Goal: Check status: Check status

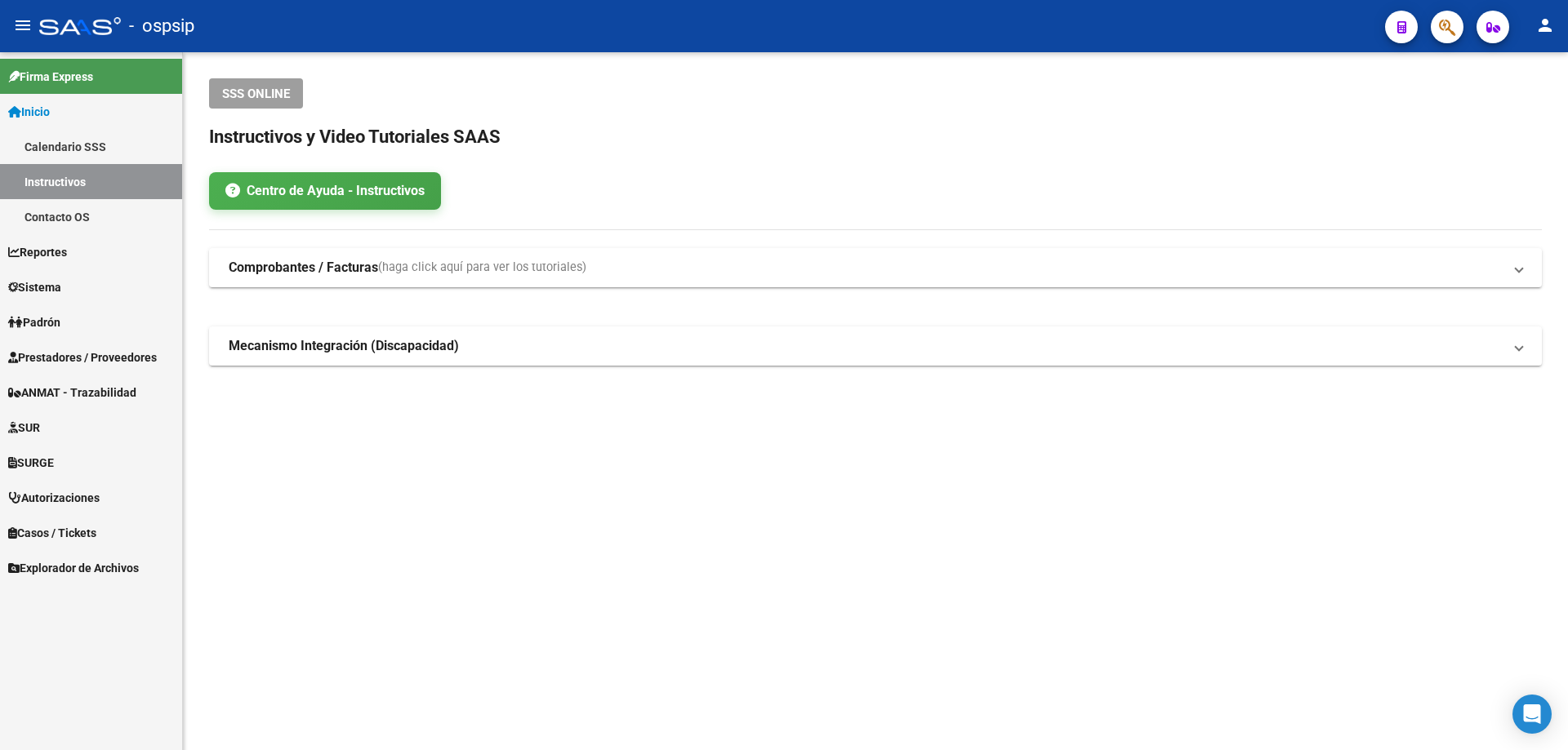
click at [62, 489] on span "Autorizaciones" at bounding box center [54, 498] width 92 height 18
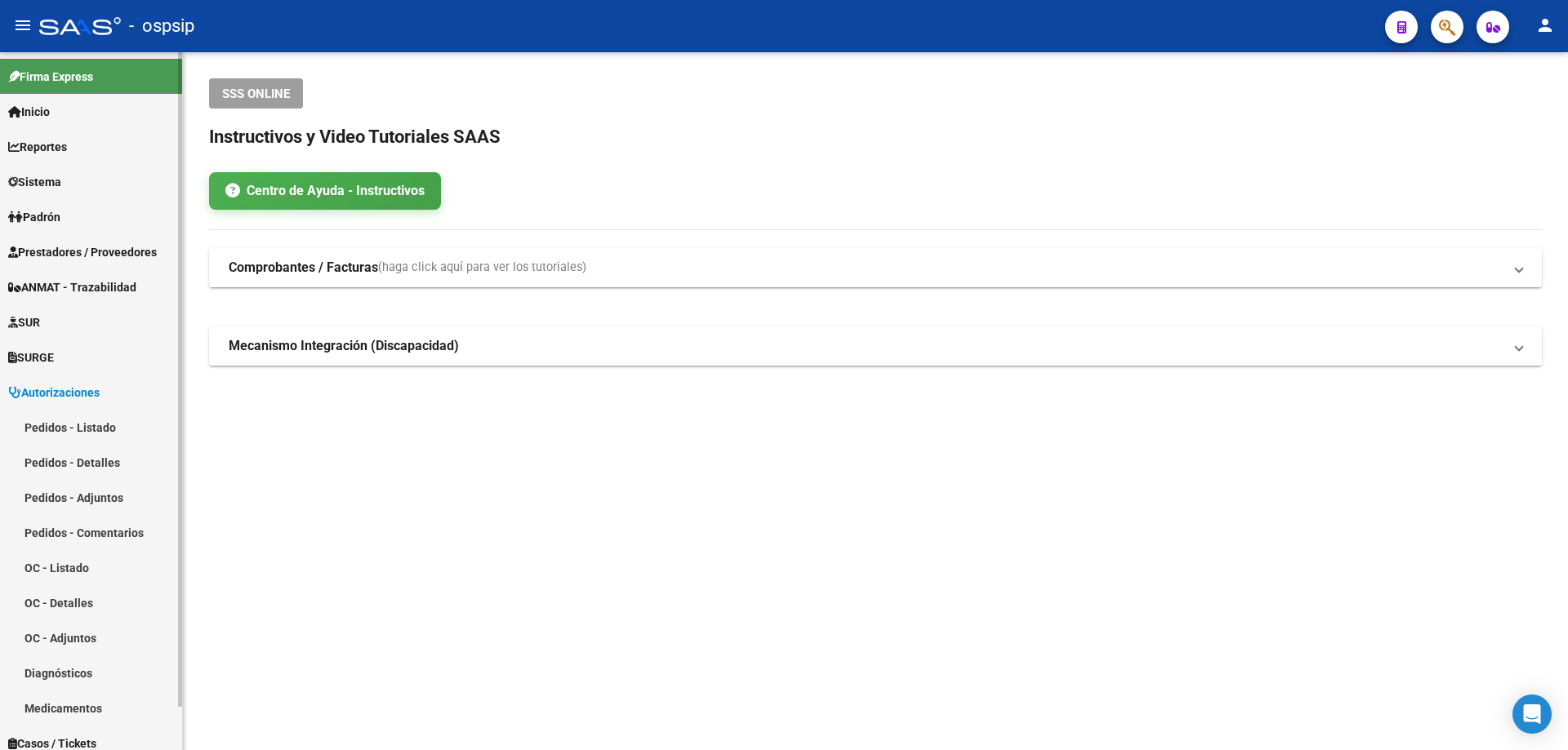
click at [73, 420] on link "Pedidos - Listado" at bounding box center [91, 427] width 182 height 35
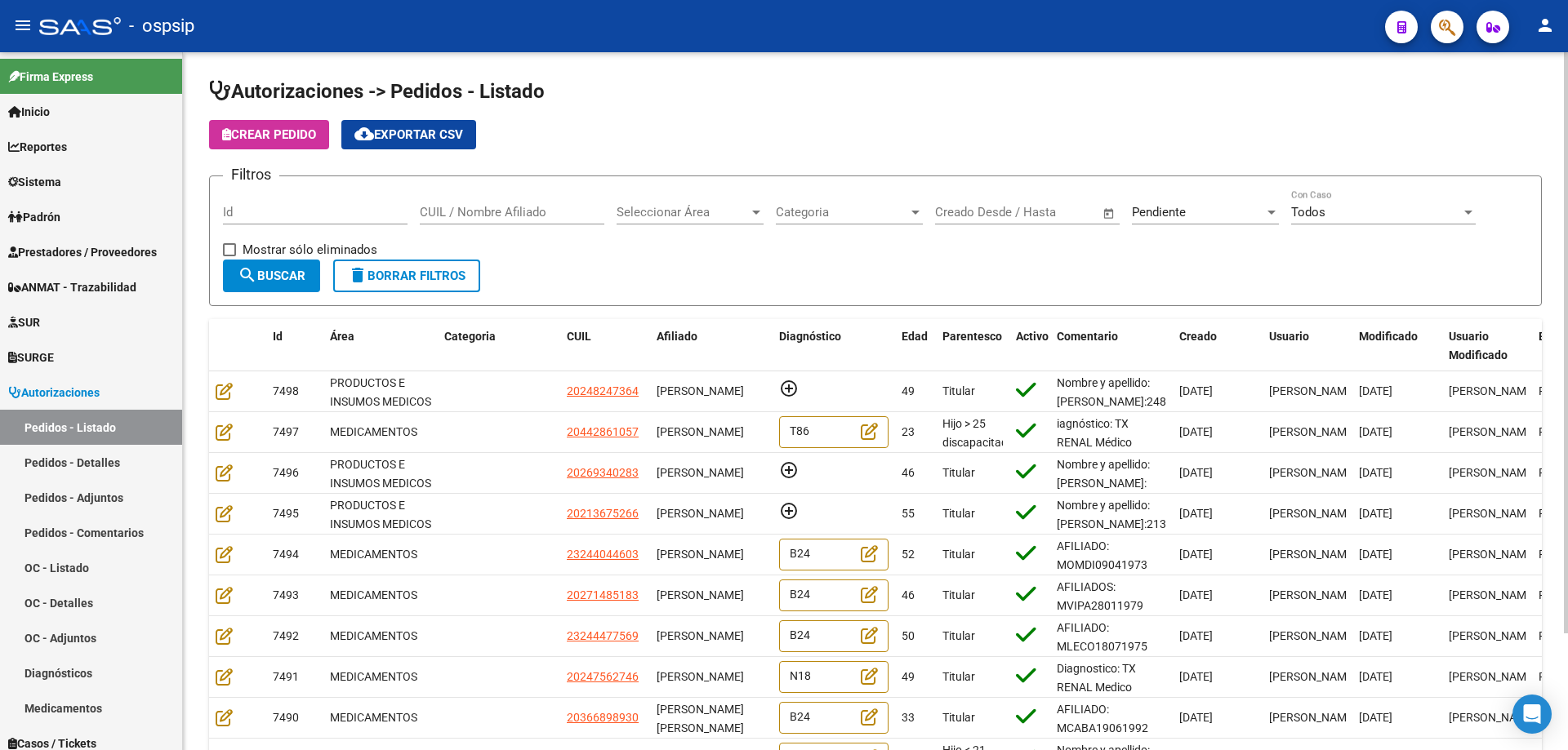
click at [469, 212] on input "CUIL / Nombre Afiliado" at bounding box center [512, 211] width 185 height 15
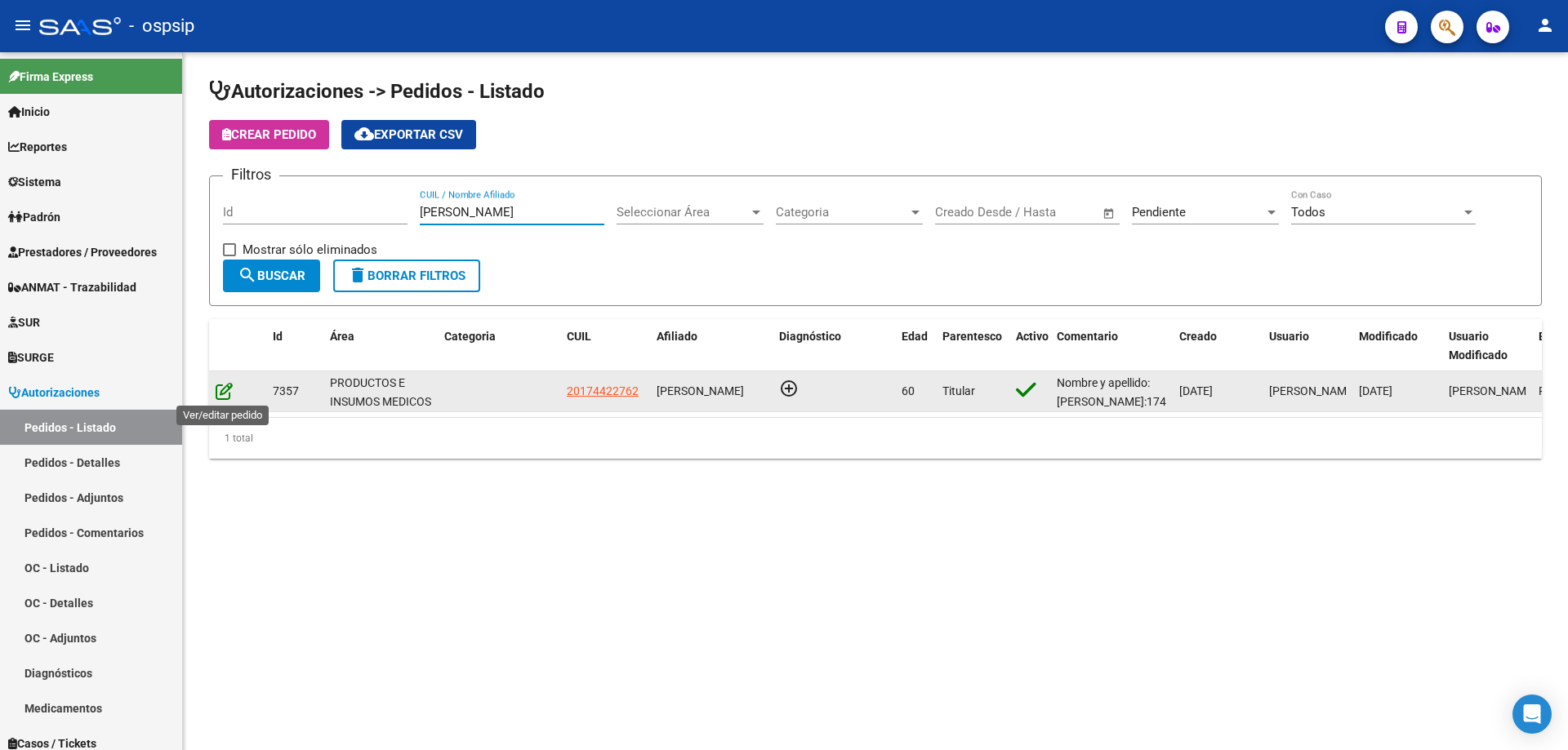
type input "[PERSON_NAME]"
click at [223, 392] on icon at bounding box center [224, 391] width 17 height 18
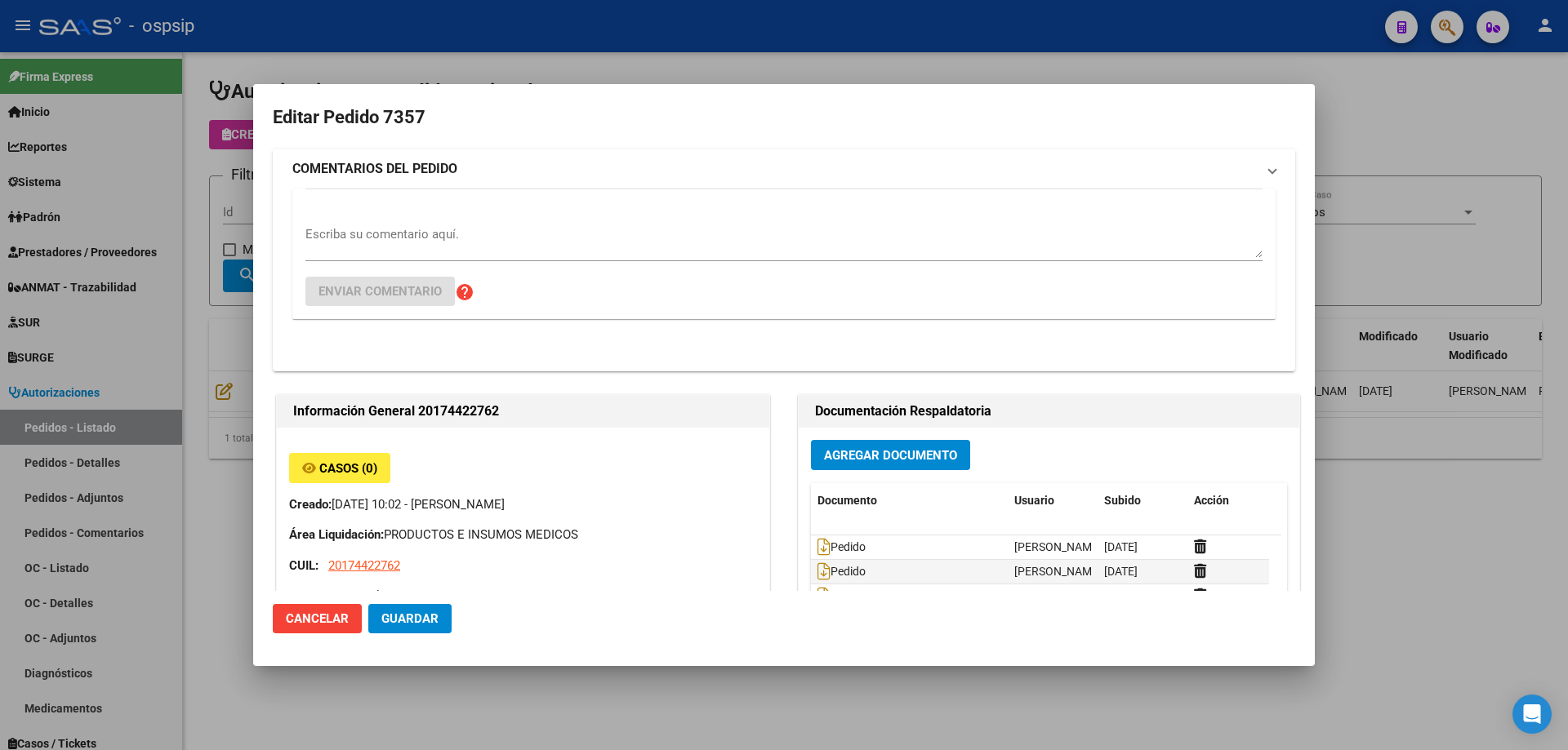
type input "Santa Fe, [GEOGRAPHIC_DATA], MALVINAS 841, Piso: 5TO, Departamento: A"
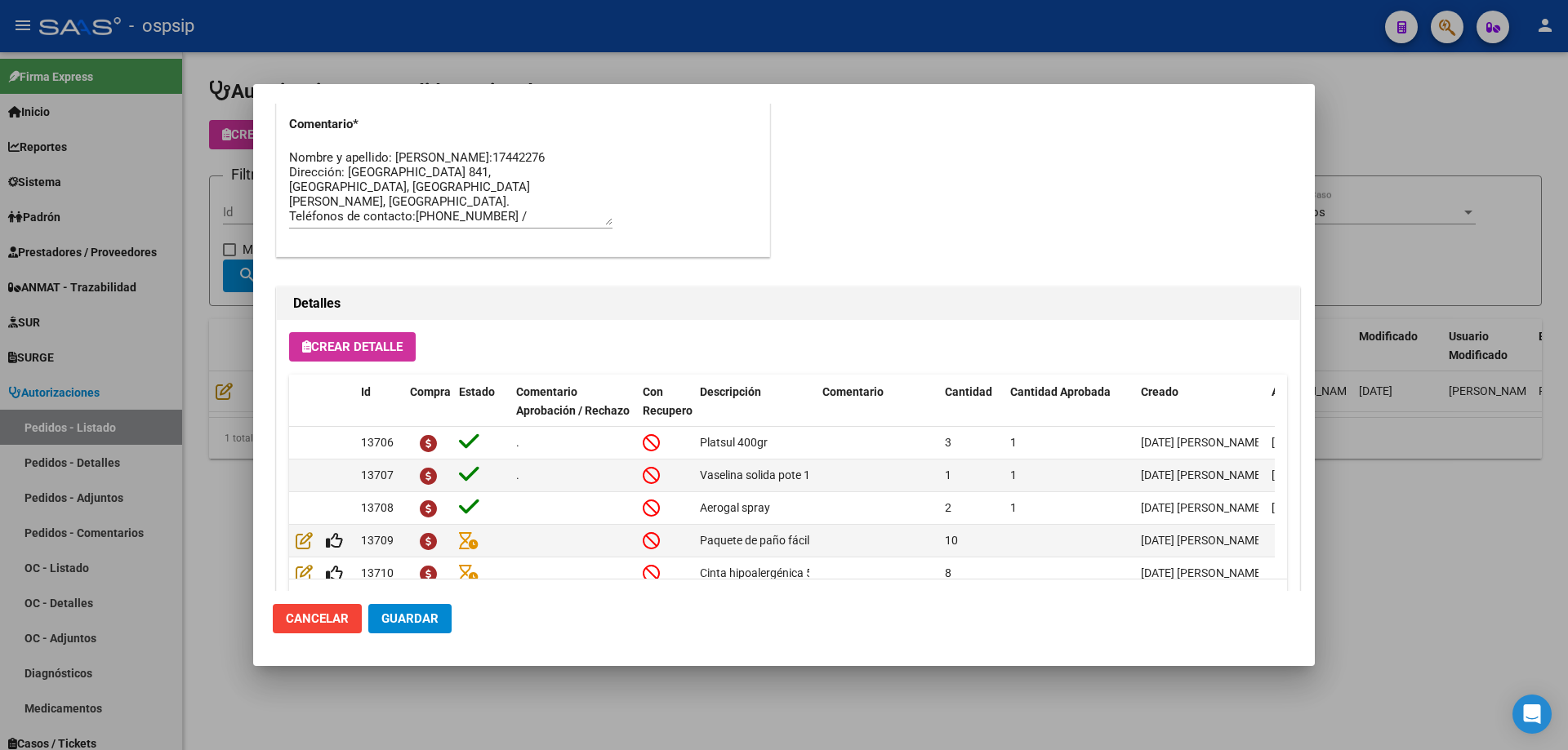
click at [490, 34] on div at bounding box center [784, 375] width 1568 height 750
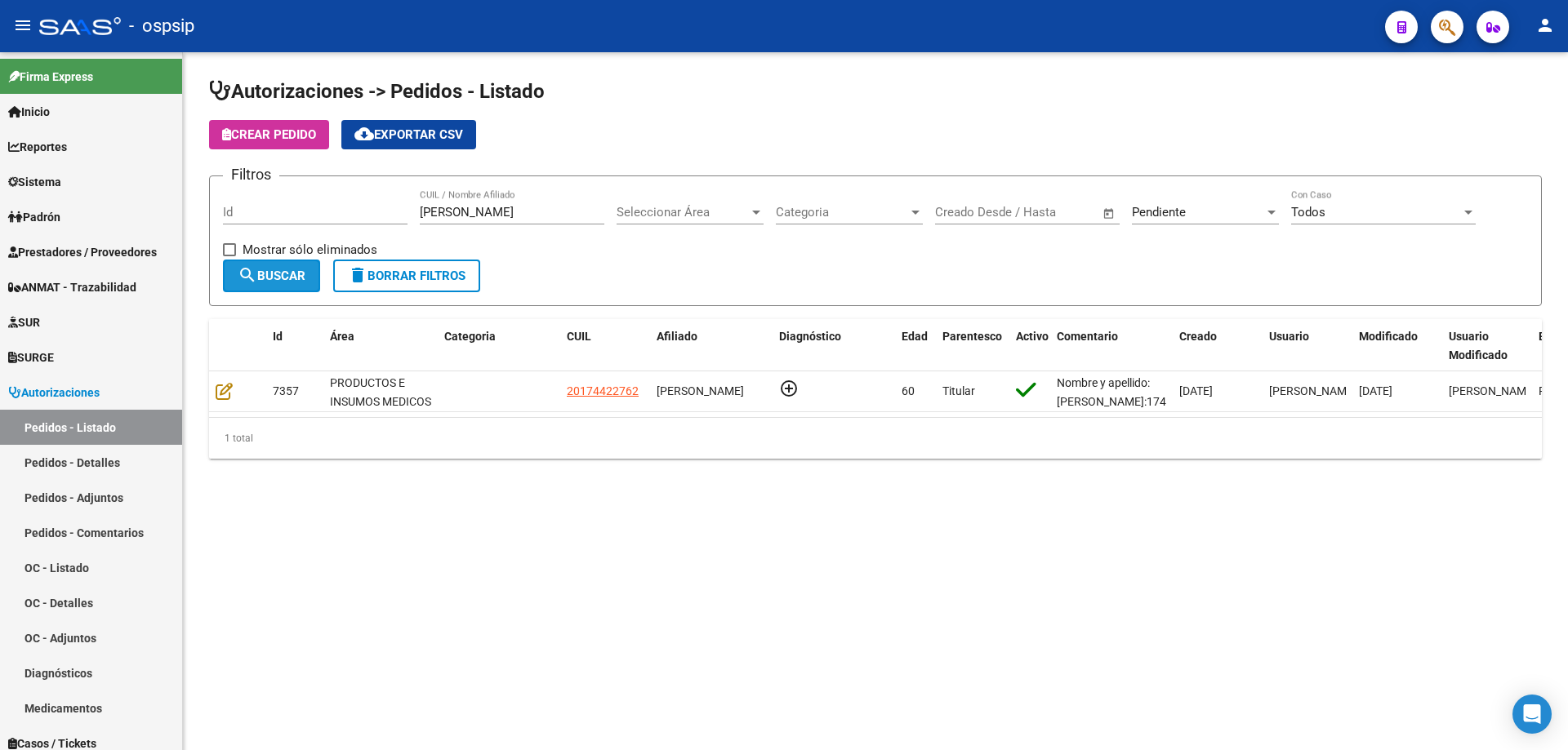
click at [262, 272] on span "search Buscar" at bounding box center [271, 275] width 68 height 15
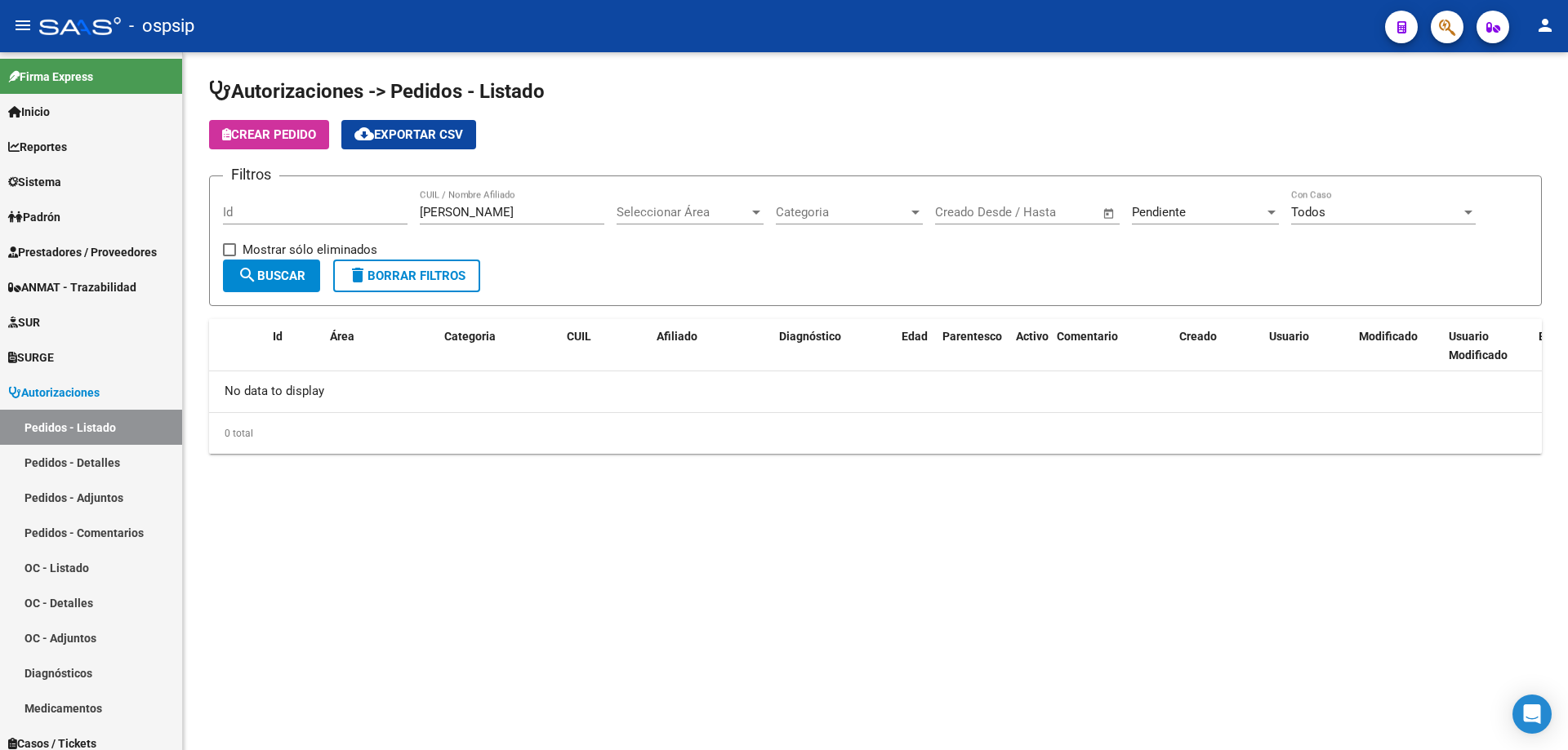
click at [1159, 213] on span "Pendiente" at bounding box center [1159, 211] width 54 height 15
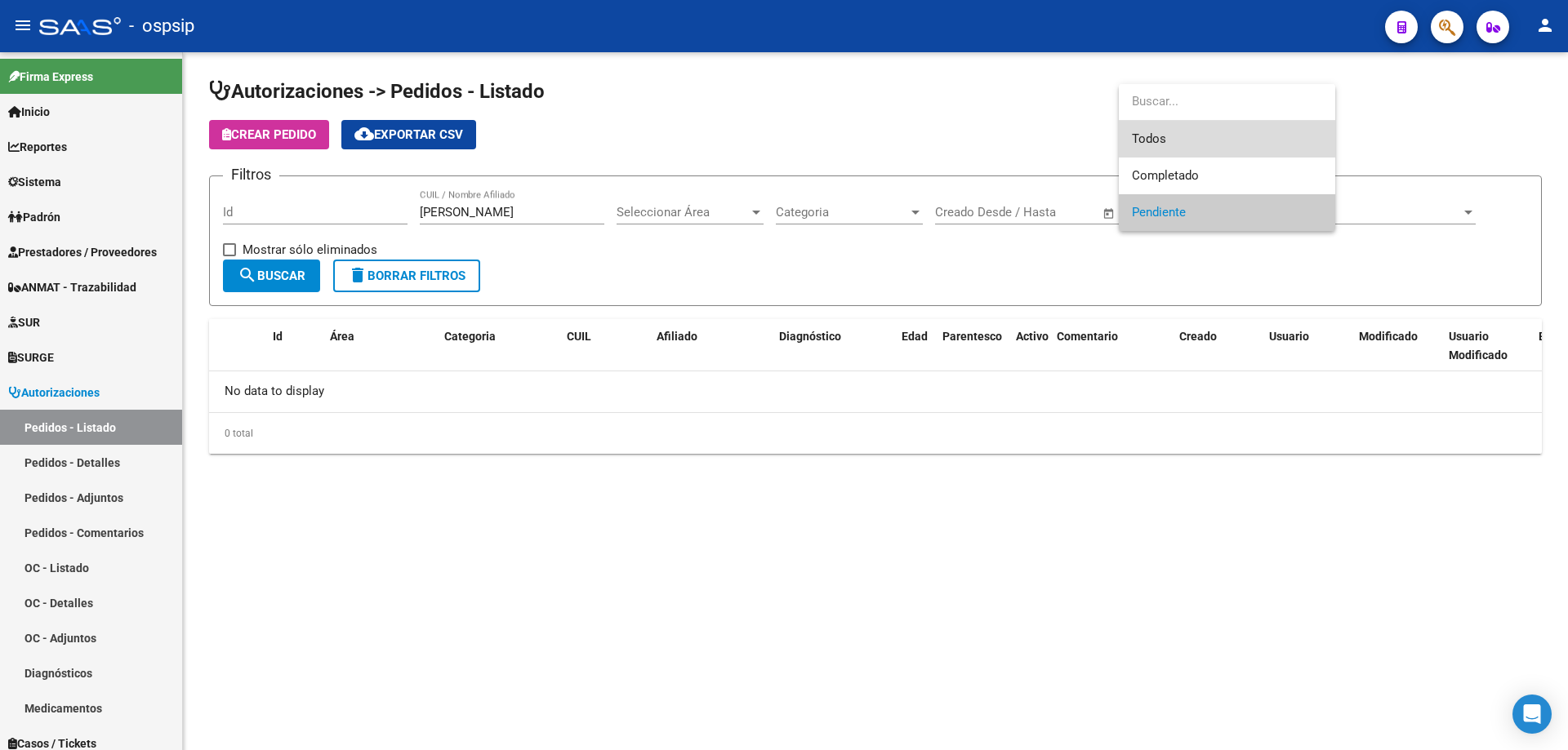
click at [1160, 126] on span "Todos" at bounding box center [1227, 139] width 190 height 37
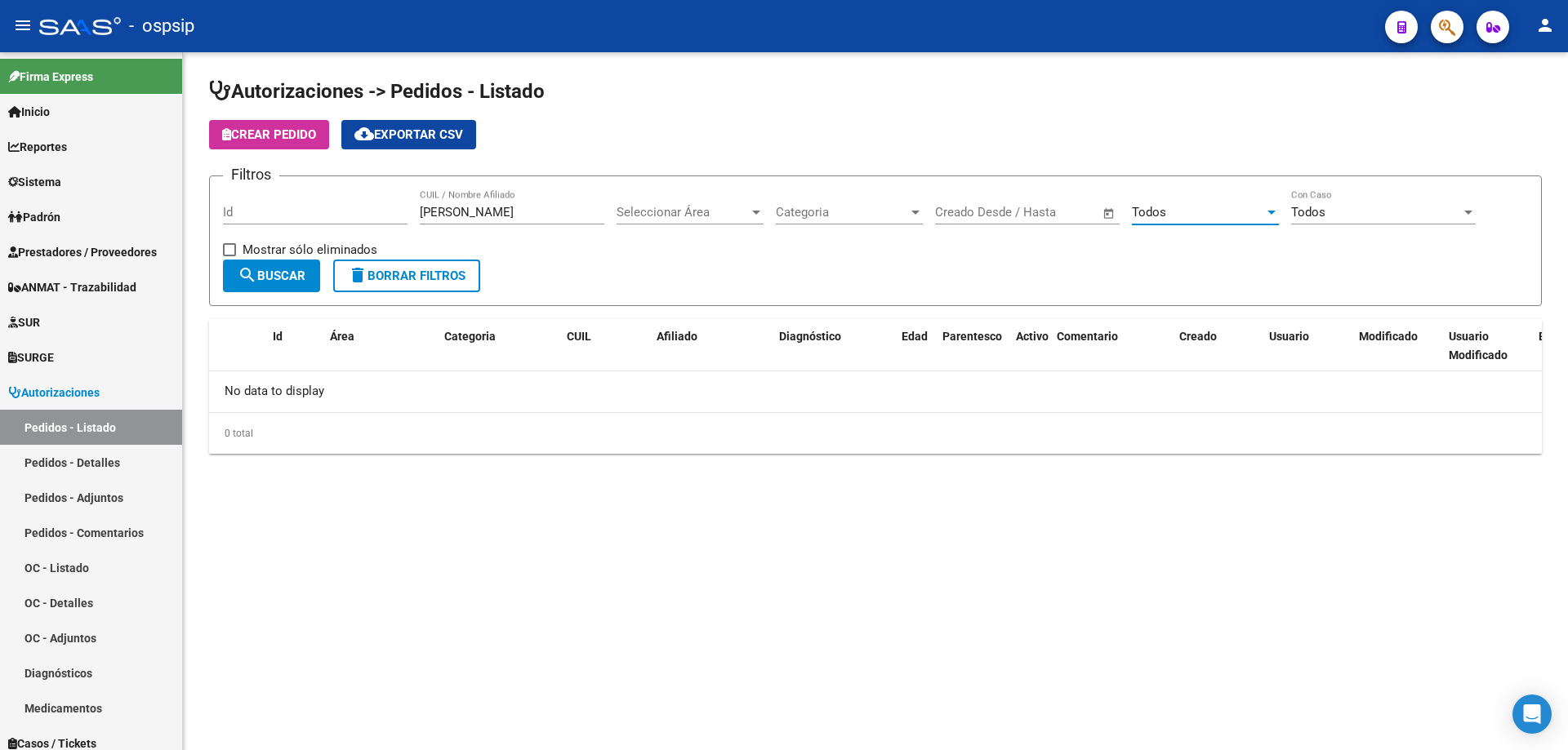
click at [294, 277] on span "search Buscar" at bounding box center [271, 275] width 68 height 15
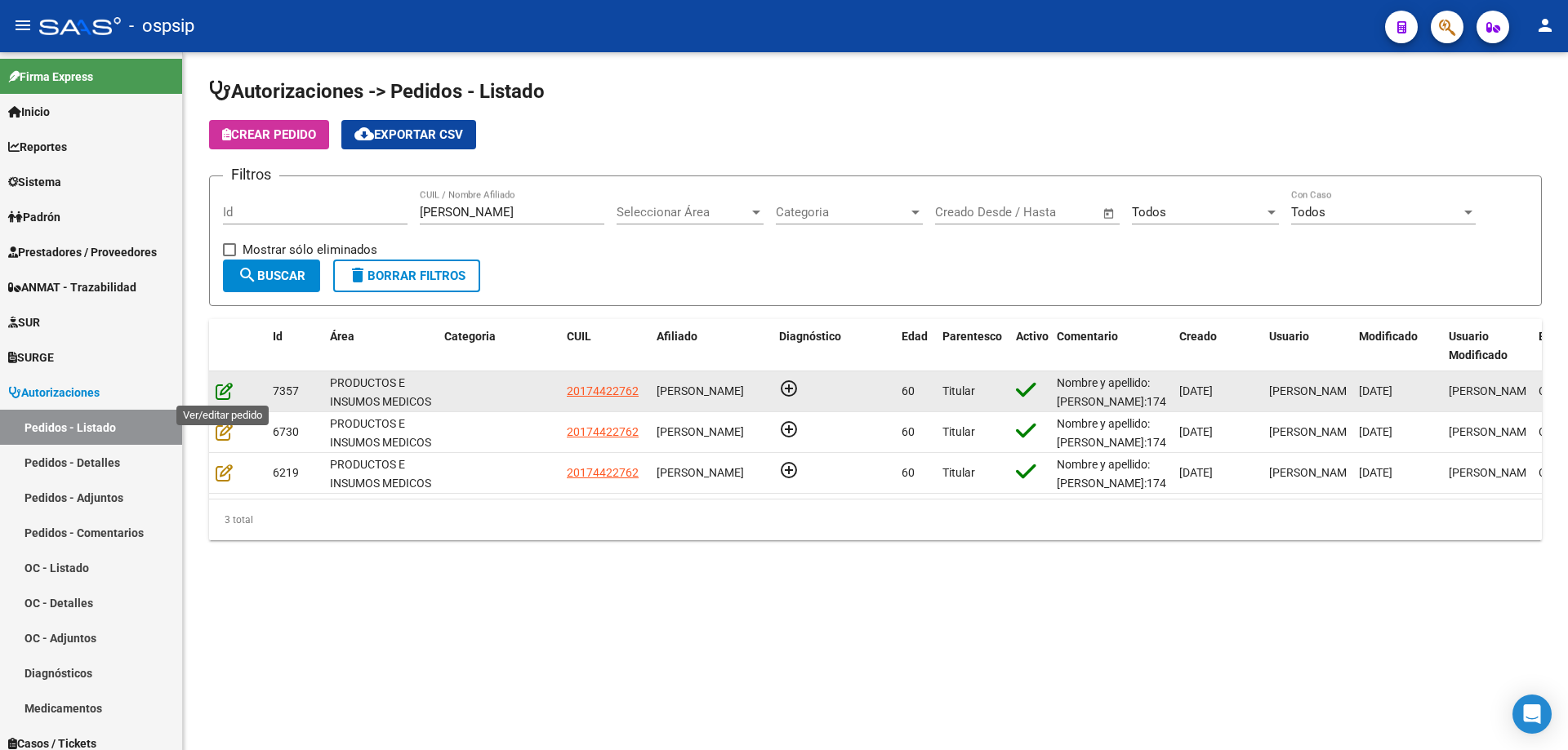
click at [224, 391] on icon at bounding box center [224, 391] width 17 height 18
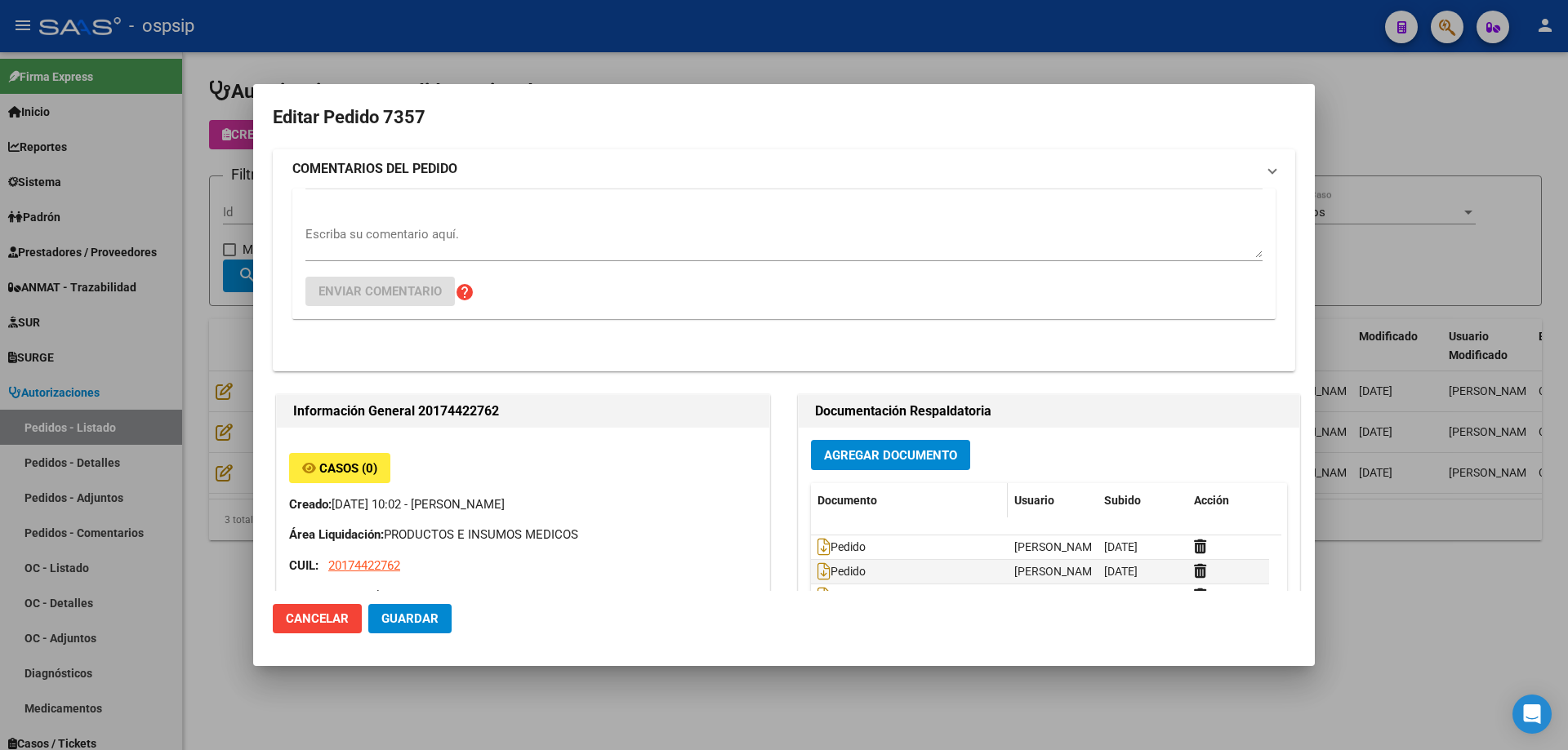
type input "Santa Fe, [GEOGRAPHIC_DATA], MALVINAS 841, Piso: 5TO, Departamento: A"
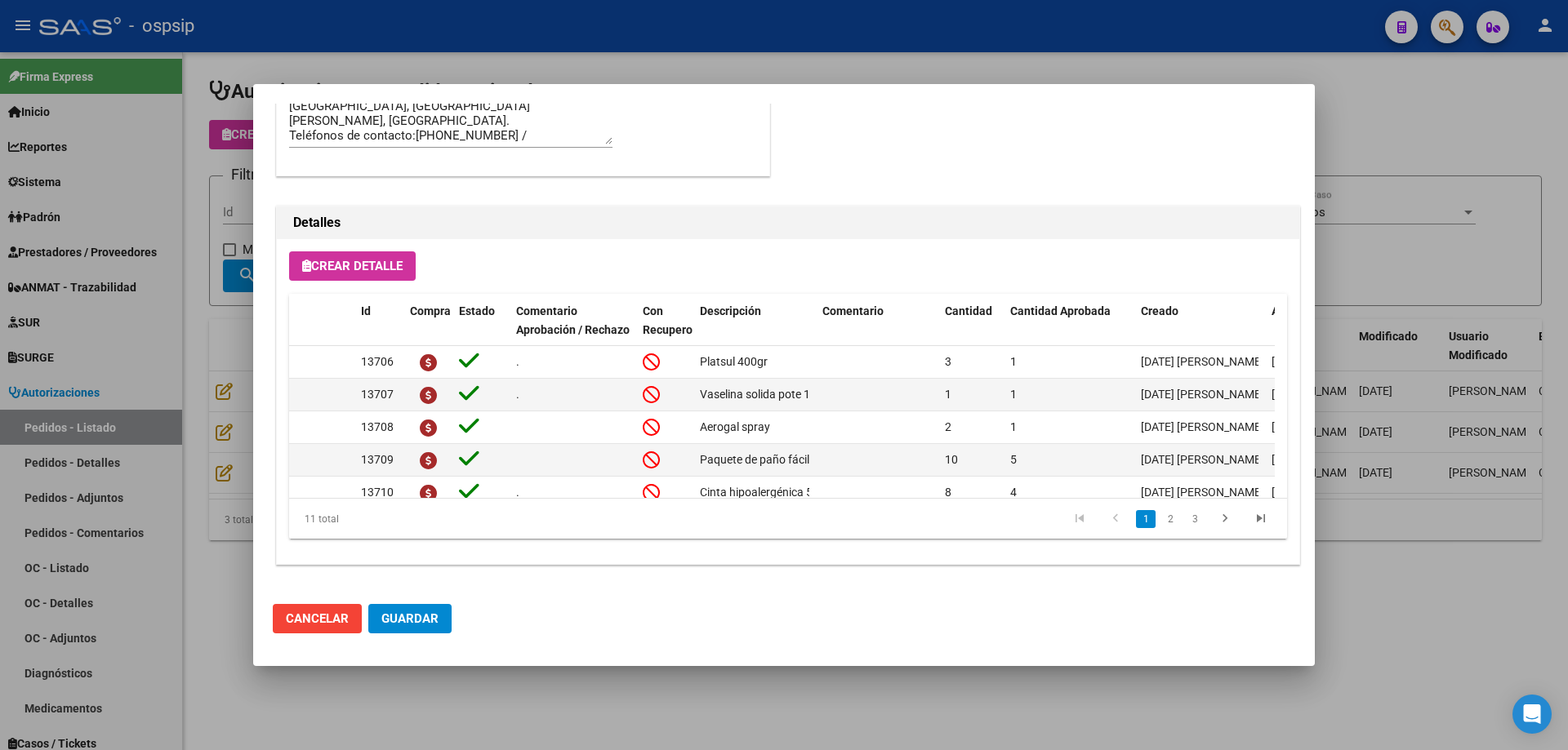
scroll to position [225, 0]
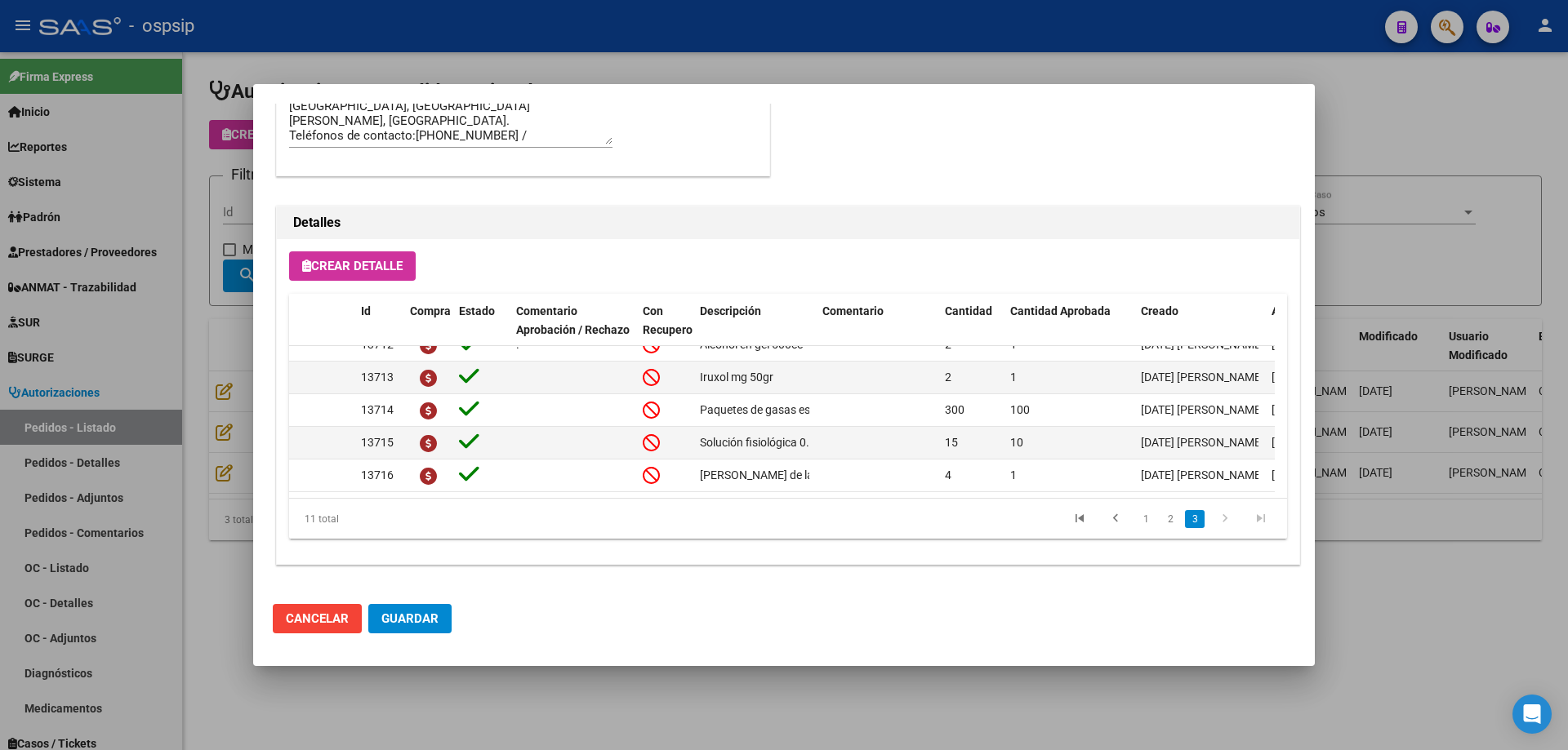
drag, startPoint x: 724, startPoint y: 50, endPoint x: 702, endPoint y: 13, distance: 43.0
click at [706, 21] on div at bounding box center [784, 375] width 1568 height 750
